Goal: Task Accomplishment & Management: Use online tool/utility

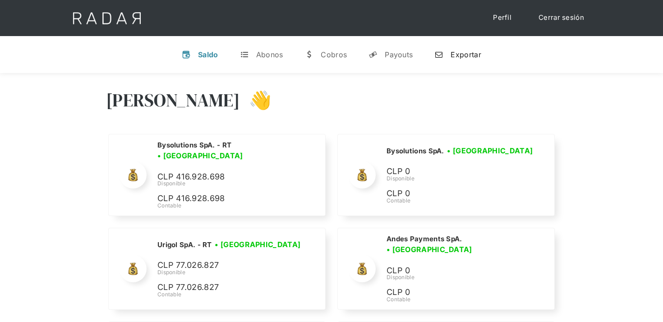
click at [466, 50] on div "Exportar" at bounding box center [465, 54] width 30 height 9
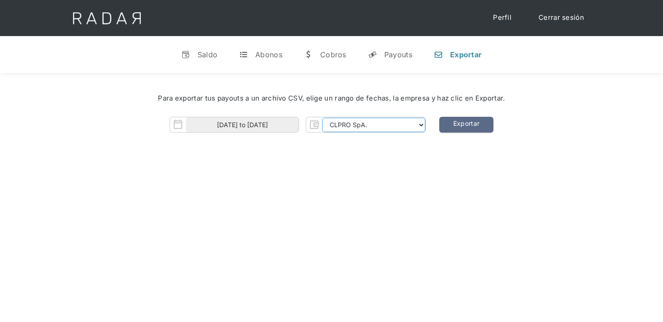
click at [371, 128] on select "CLPRO SpA. [PERSON_NAME] SpA. Urigol SpA. Bysolutions SpA. Clmax SpA. Andes Pay…" at bounding box center [373, 125] width 103 height 14
select select "[PERSON_NAME]-rt"
click at [323, 118] on select "CLPRO SpA. [PERSON_NAME] SpA. Urigol SpA. Bysolutions SpA. Clmax SpA. Andes Pay…" at bounding box center [373, 125] width 103 height 14
click at [223, 127] on input "[DATE] to [DATE]" at bounding box center [242, 124] width 113 height 15
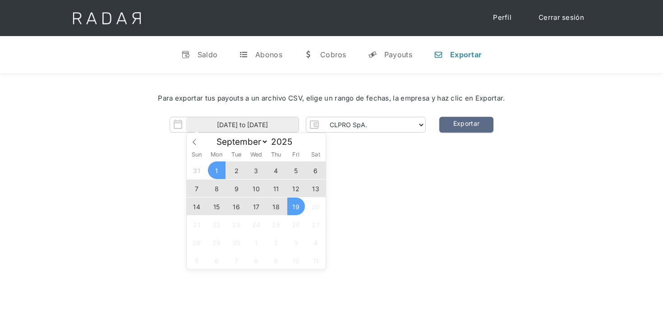
click at [254, 204] on span "17" at bounding box center [256, 206] width 18 height 18
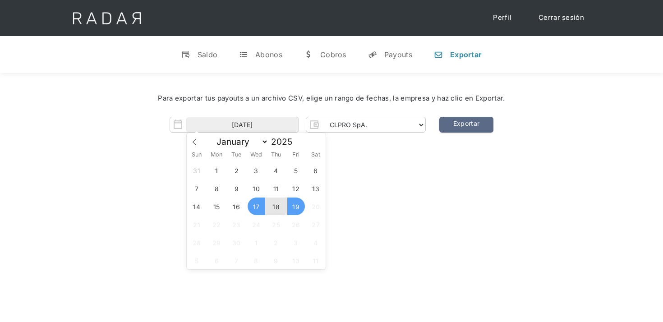
click at [294, 208] on span "19" at bounding box center [296, 206] width 18 height 18
type input "[DATE] to [DATE]"
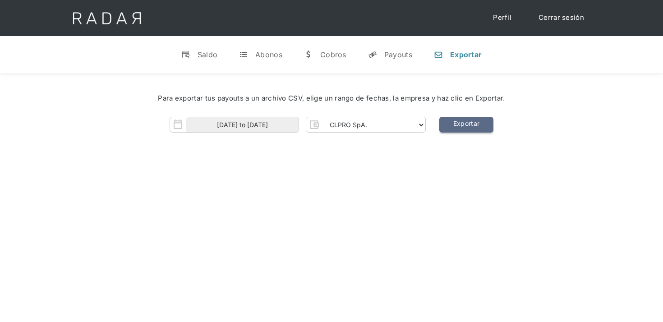
click at [473, 121] on link "Exportar" at bounding box center [466, 125] width 54 height 16
click at [371, 126] on select "CLPRO SpA. [PERSON_NAME] SpA. Urigol SpA. Bysolutions SpA. Clmax SpA. Andes Pay…" at bounding box center [373, 125] width 103 height 14
click at [323, 118] on select "CLPRO SpA. [PERSON_NAME] SpA. Urigol SpA. Bysolutions SpA. Clmax SpA. Andes Pay…" at bounding box center [373, 125] width 103 height 14
click at [375, 130] on select "CLPRO SpA. [PERSON_NAME] SpA. Urigol SpA. Bysolutions SpA. Clmax SpA. Andes Pay…" at bounding box center [373, 125] width 103 height 14
click at [323, 118] on select "CLPRO SpA. [PERSON_NAME] SpA. Urigol SpA. Bysolutions SpA. Clmax SpA. Andes Pay…" at bounding box center [373, 125] width 103 height 14
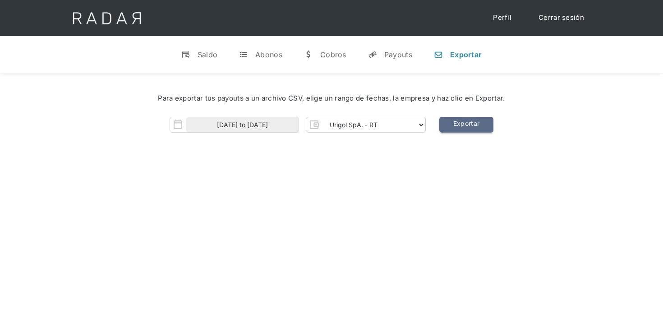
click at [477, 123] on link "Exportar" at bounding box center [466, 125] width 54 height 16
click at [361, 121] on select "CLPRO SpA. Coster SpA. Urigol SpA. Bysolutions SpA. Clmax SpA. Andes Payments S…" at bounding box center [373, 125] width 103 height 14
select select "bysolutions-rt"
click at [323, 118] on select "CLPRO SpA. Coster SpA. Urigol SpA. Bysolutions SpA. Clmax SpA. Andes Payments S…" at bounding box center [373, 125] width 103 height 14
click at [462, 128] on link "Exportar" at bounding box center [466, 125] width 54 height 16
